Goal: Transaction & Acquisition: Purchase product/service

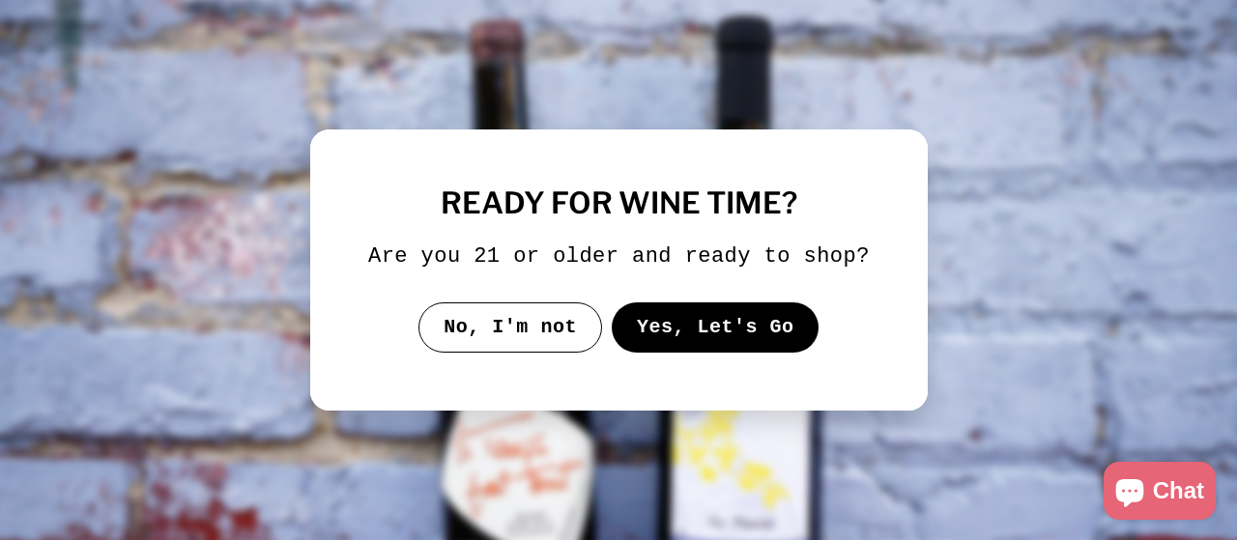
click at [645, 329] on button "Yes, Let's Go" at bounding box center [715, 327] width 208 height 50
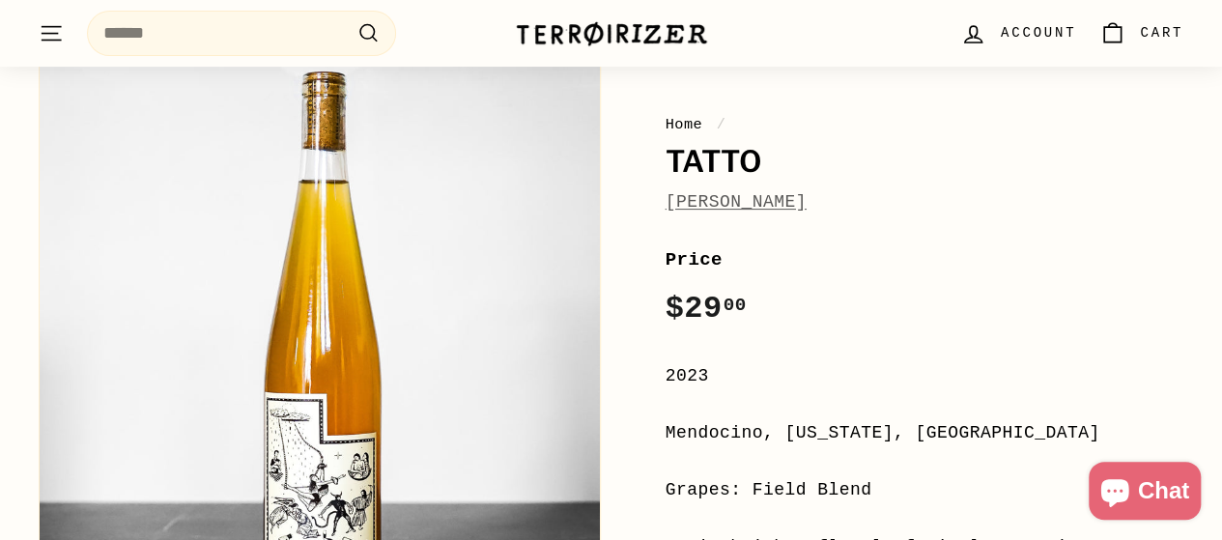
scroll to position [290, 0]
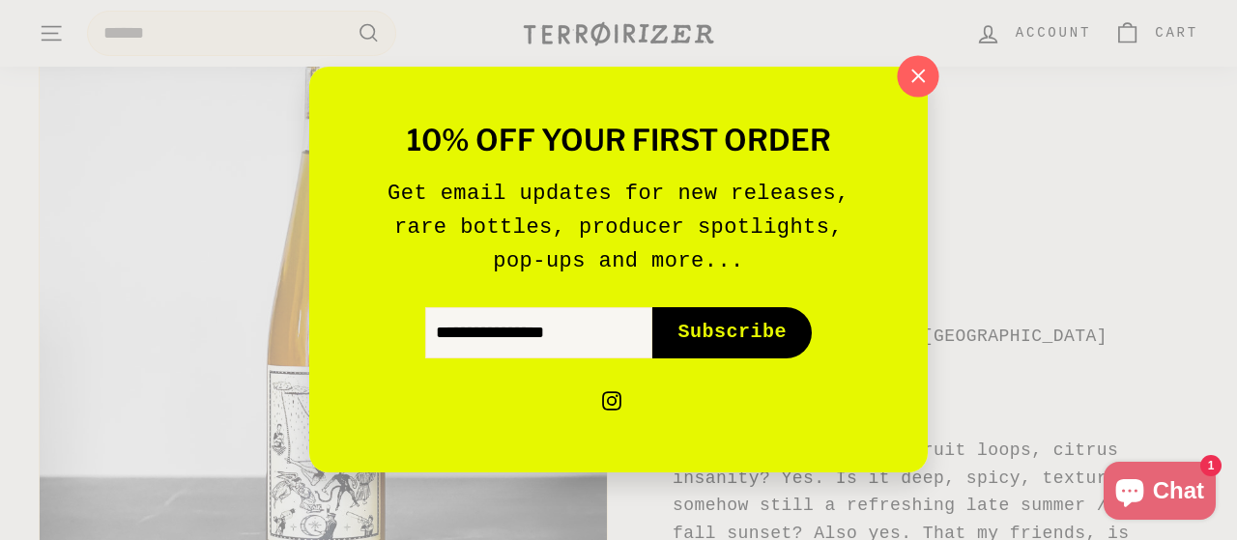
click at [921, 86] on icon "button" at bounding box center [917, 76] width 29 height 29
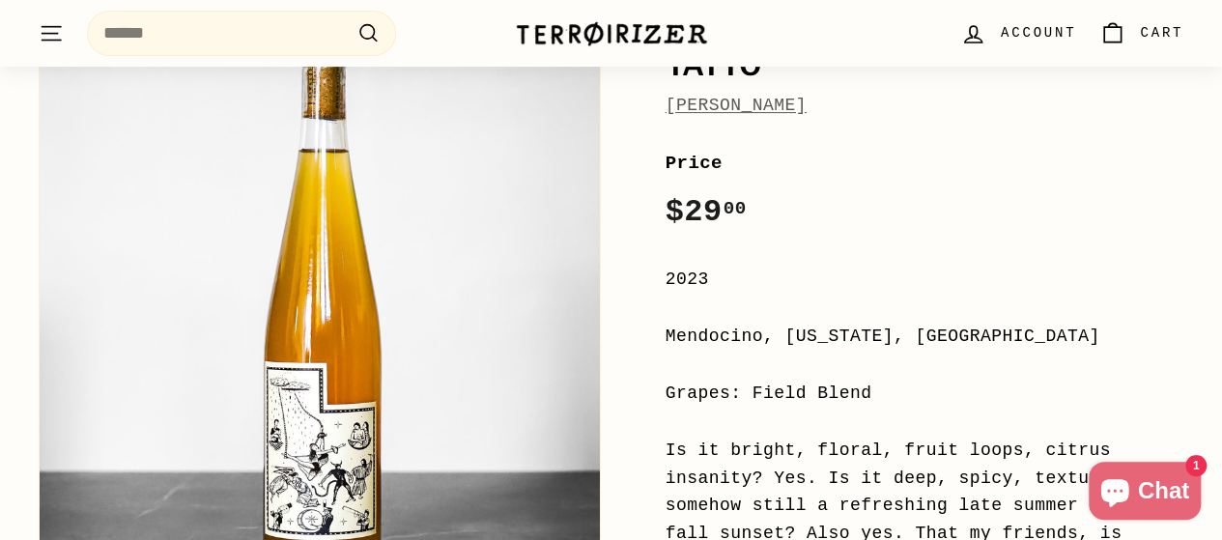
scroll to position [0, 0]
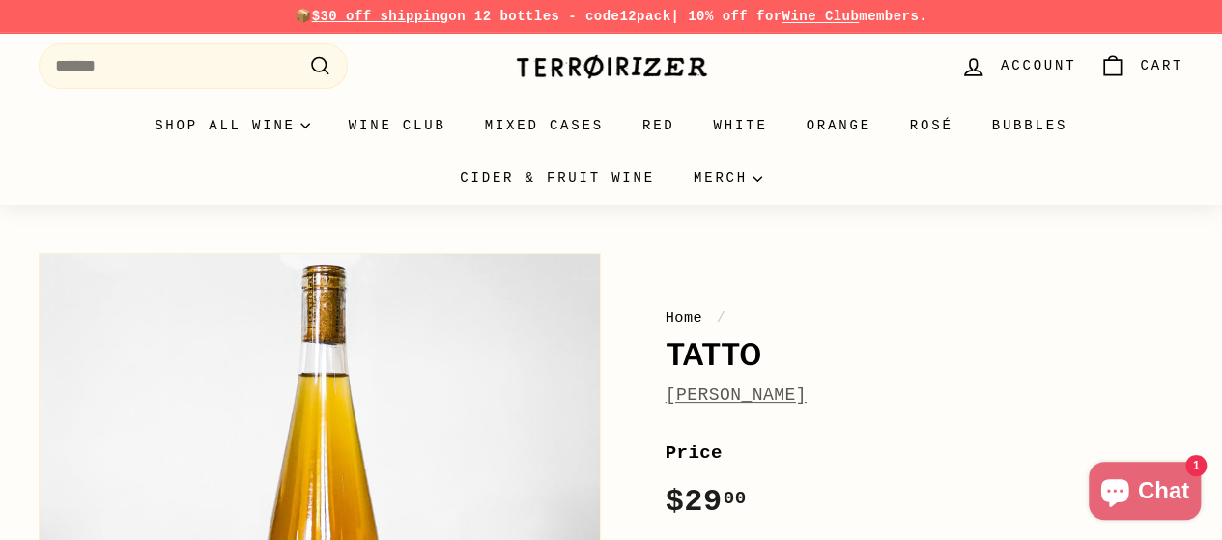
click at [778, 394] on link "[PERSON_NAME]" at bounding box center [736, 394] width 141 height 19
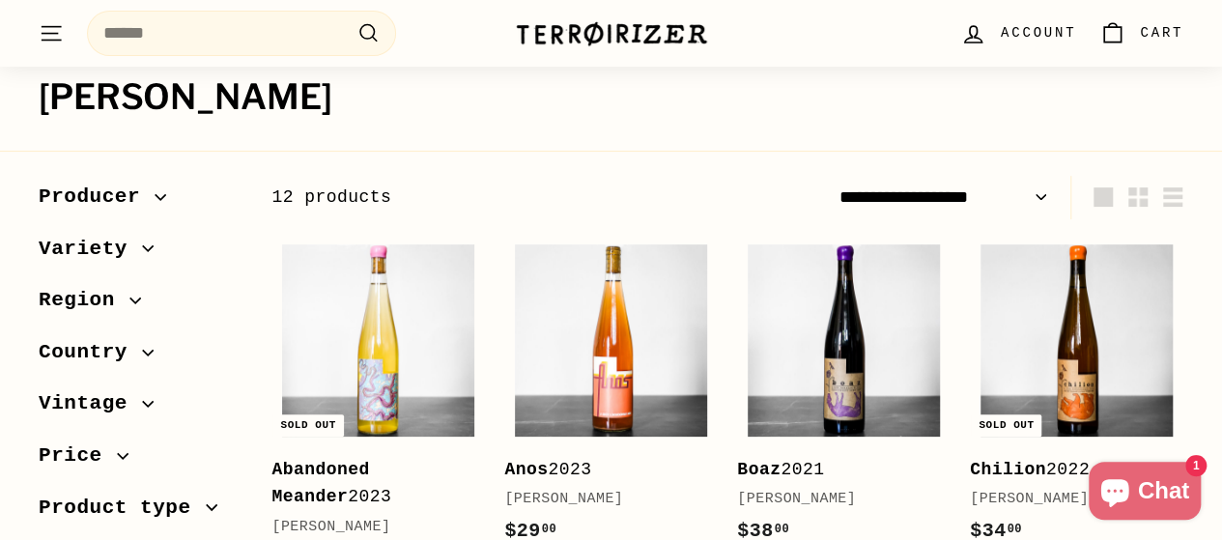
scroll to position [580, 0]
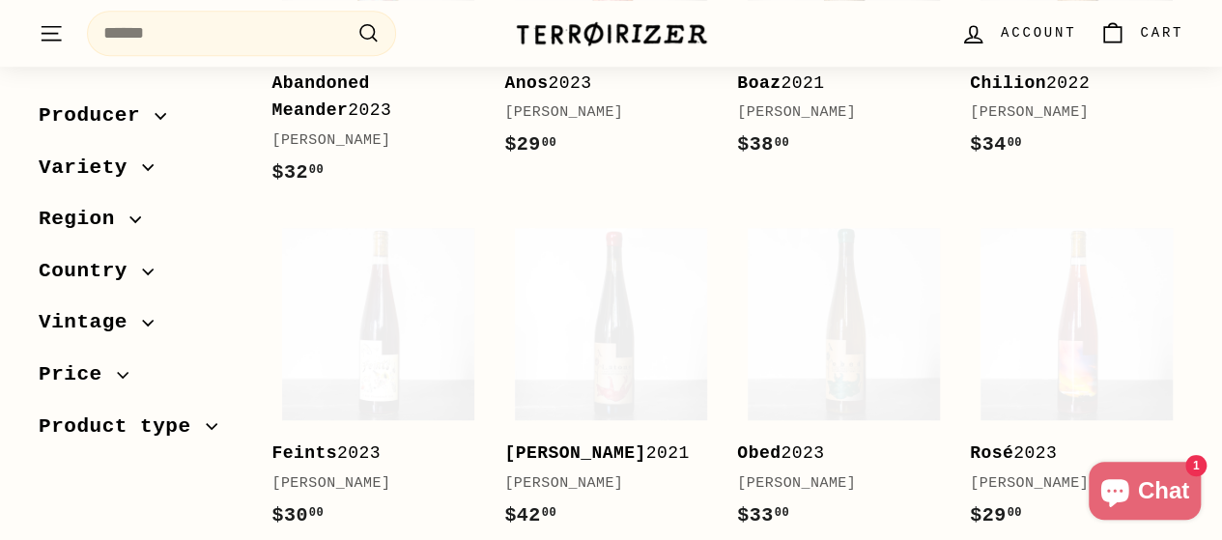
click at [142, 163] on icon "button" at bounding box center [148, 167] width 12 height 12
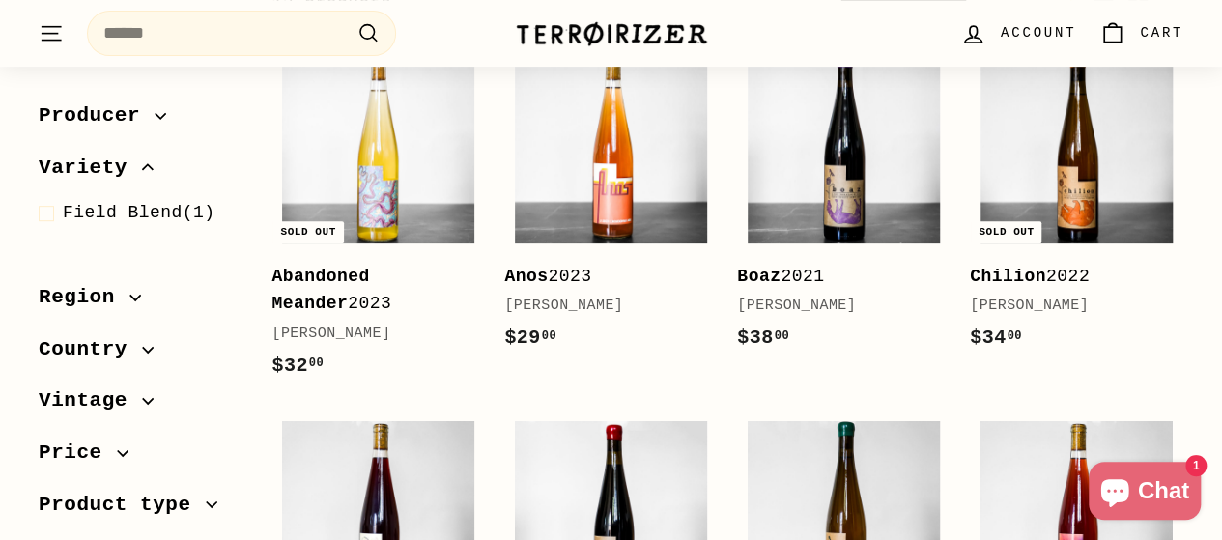
scroll to position [0, 0]
